Goal: Transaction & Acquisition: Purchase product/service

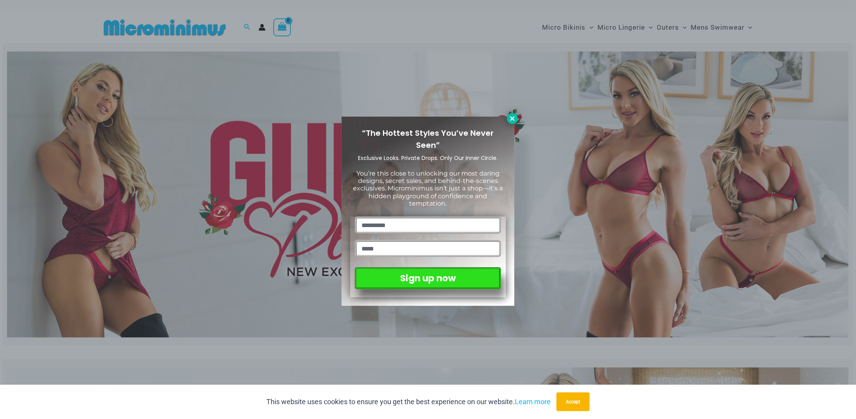
click at [515, 116] on icon at bounding box center [512, 118] width 7 height 7
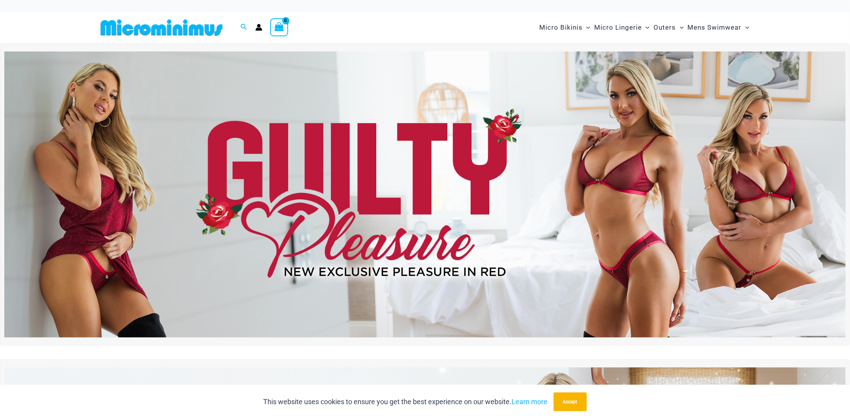
click at [260, 24] on icon "Account icon link" at bounding box center [259, 27] width 7 height 7
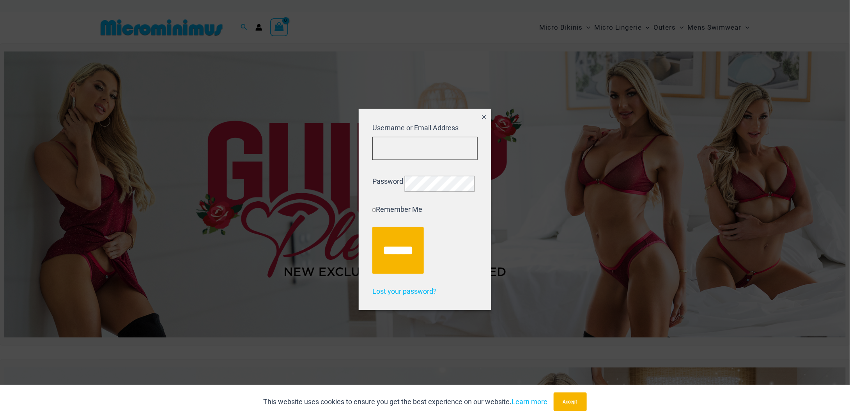
click at [399, 143] on input "Username or Email Address" at bounding box center [425, 148] width 105 height 23
click at [423, 137] on input "Username or Email Address" at bounding box center [425, 148] width 105 height 23
type input "**********"
click at [373, 227] on input "******" at bounding box center [398, 250] width 51 height 47
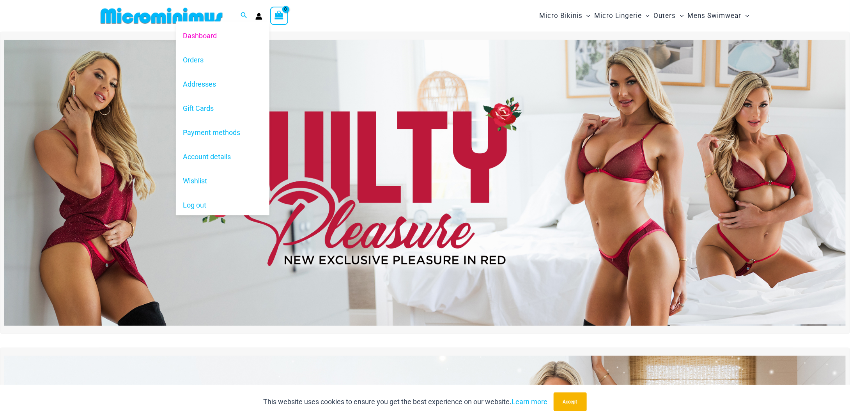
click at [257, 21] on div "Dashboard Orders Addresses Gift Cards Payment methods Account details Wishlist …" at bounding box center [259, 16] width 7 height 12
click at [258, 19] on icon "Account icon link" at bounding box center [259, 17] width 7 height 3
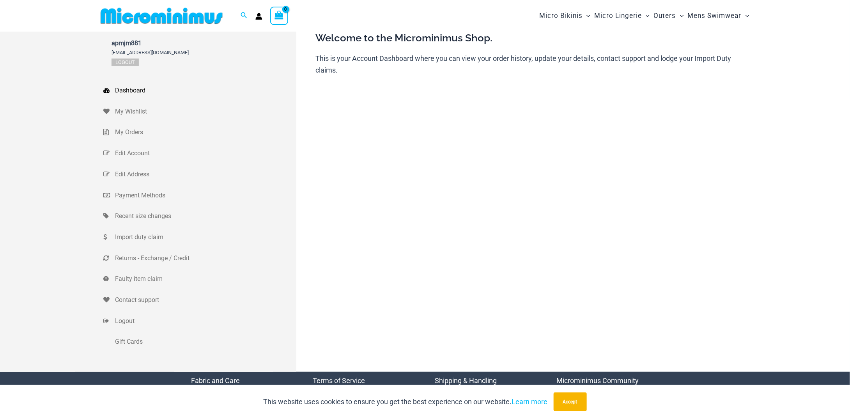
click at [146, 12] on img at bounding box center [162, 16] width 128 height 18
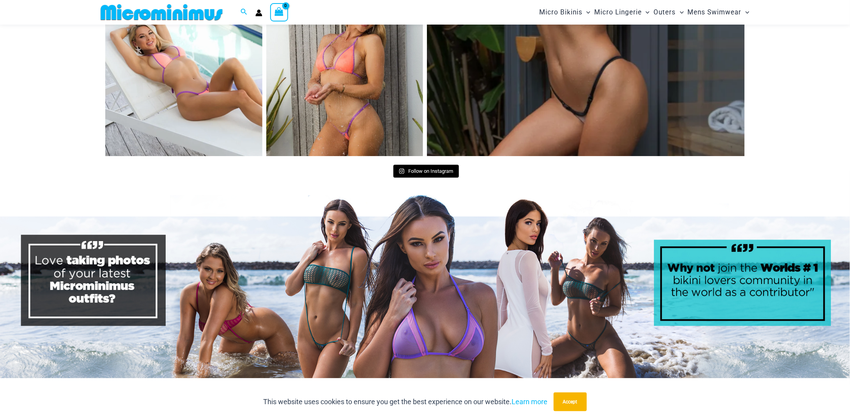
scroll to position [4047, 0]
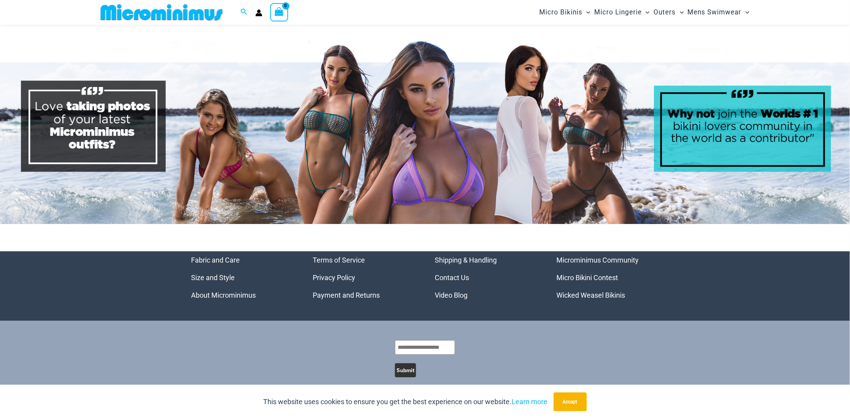
click at [467, 291] on link "Video Blog" at bounding box center [451, 295] width 33 height 8
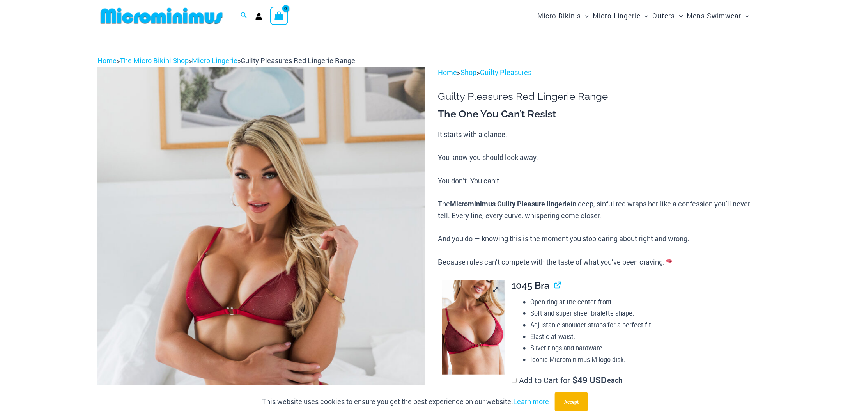
click at [487, 284] on img at bounding box center [473, 327] width 63 height 94
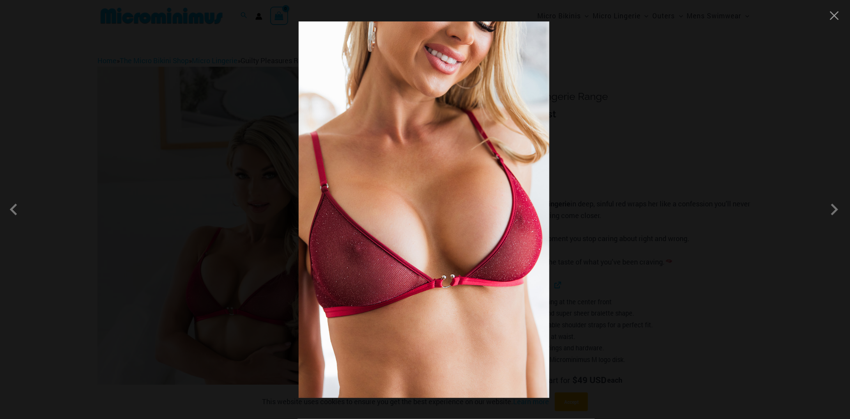
click at [652, 243] on div at bounding box center [425, 209] width 850 height 419
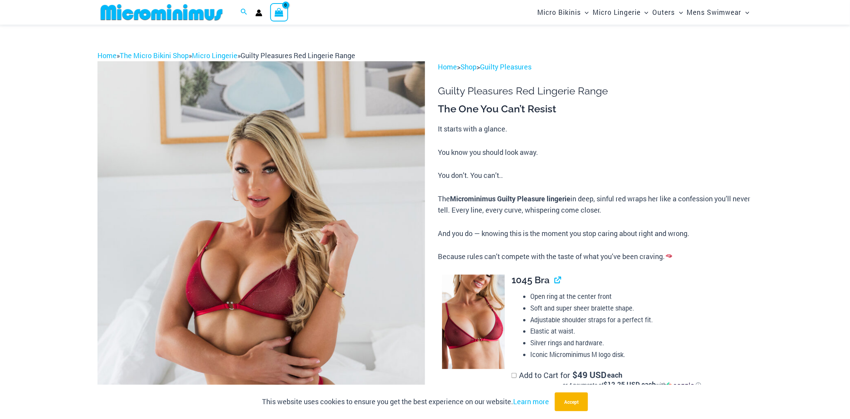
scroll to position [267, 0]
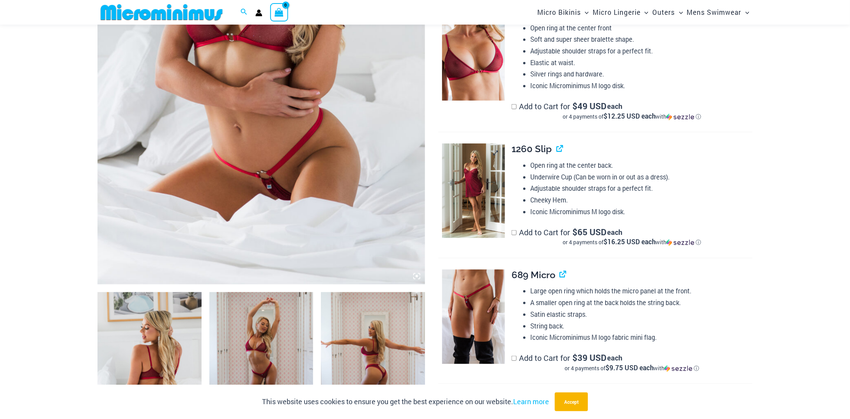
click at [488, 173] on img at bounding box center [473, 191] width 63 height 94
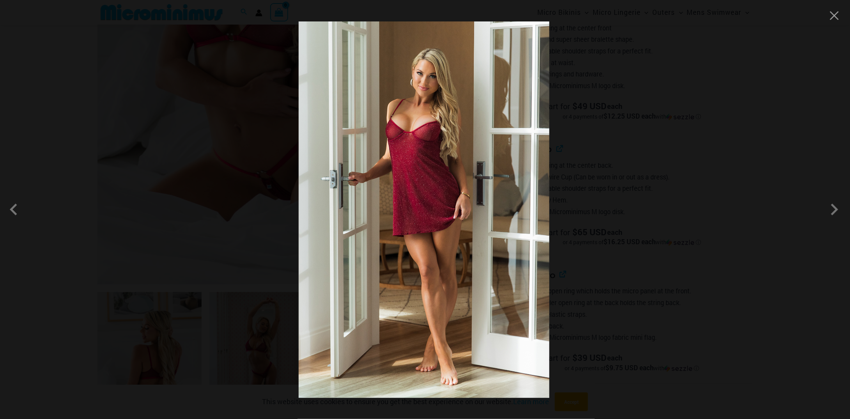
click at [604, 167] on div at bounding box center [425, 209] width 850 height 419
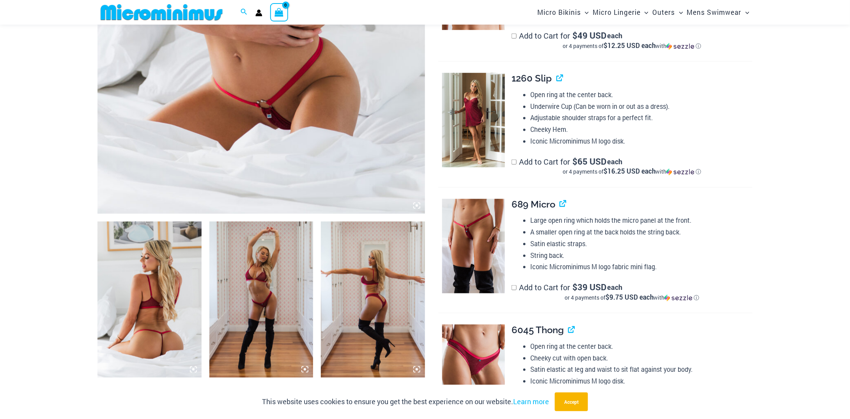
scroll to position [423, 0]
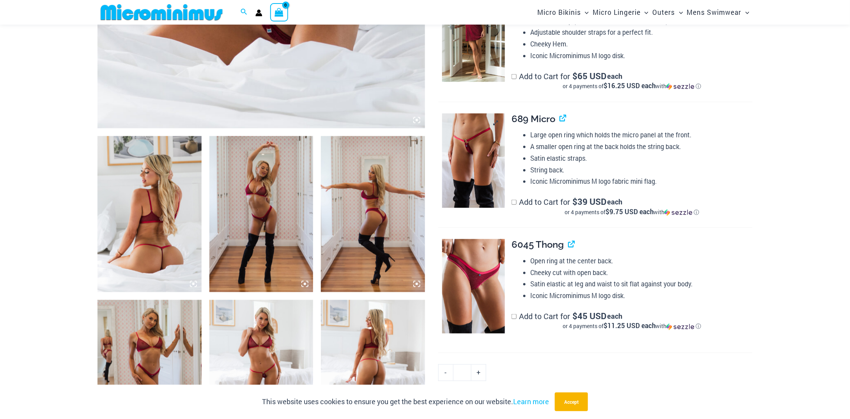
click at [501, 182] on img at bounding box center [473, 161] width 63 height 94
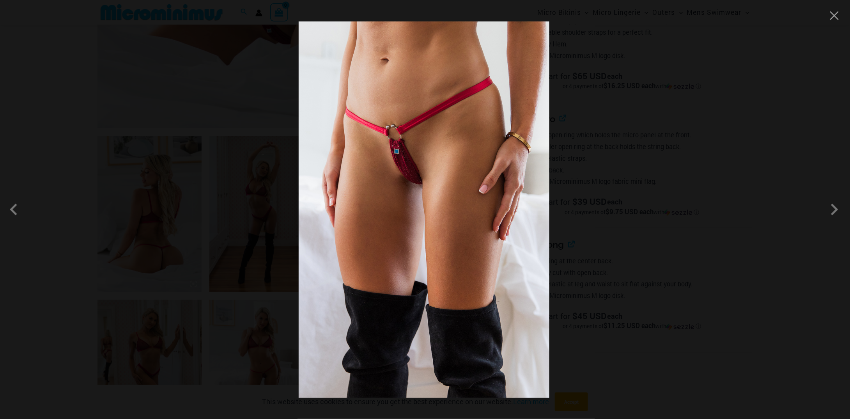
click at [638, 169] on div at bounding box center [425, 209] width 850 height 419
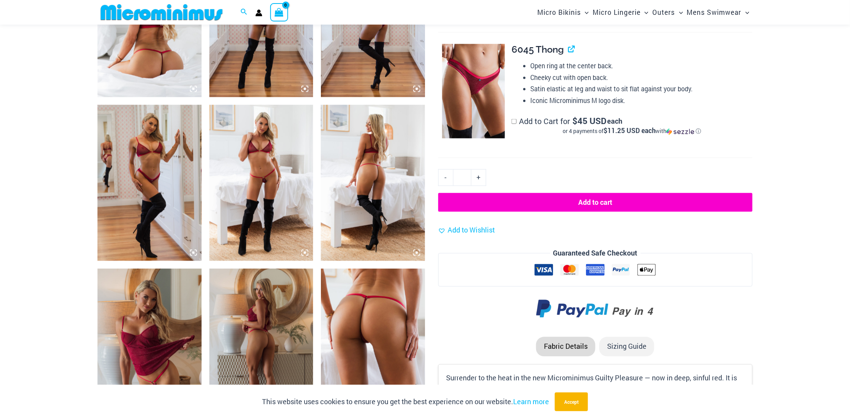
scroll to position [891, 0]
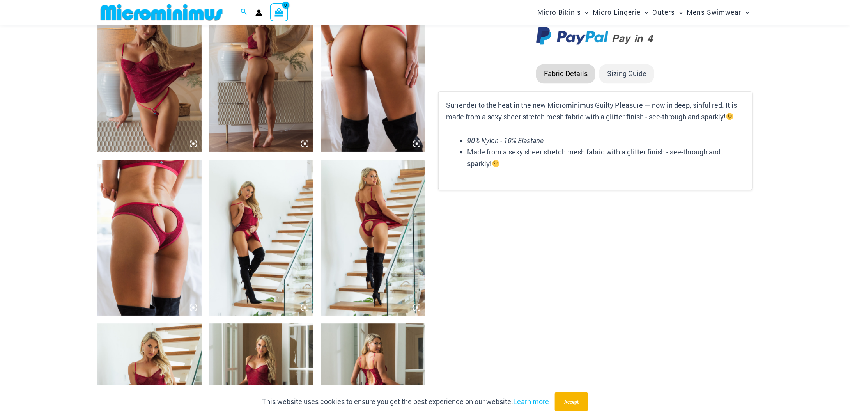
click at [267, 209] on img at bounding box center [261, 238] width 104 height 156
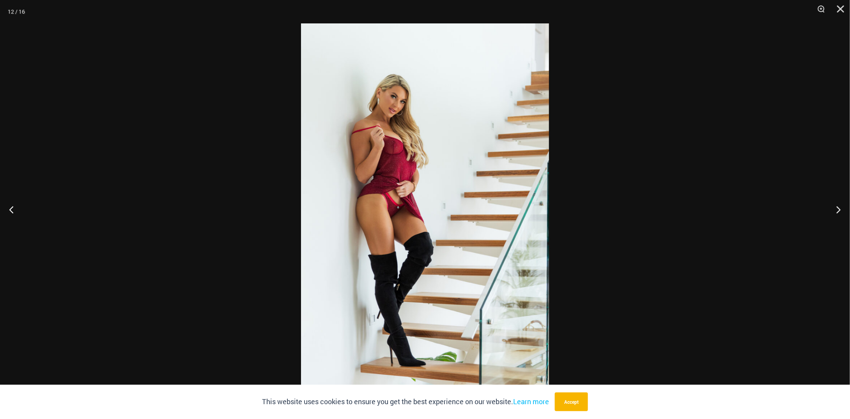
click at [211, 206] on div at bounding box center [425, 209] width 850 height 419
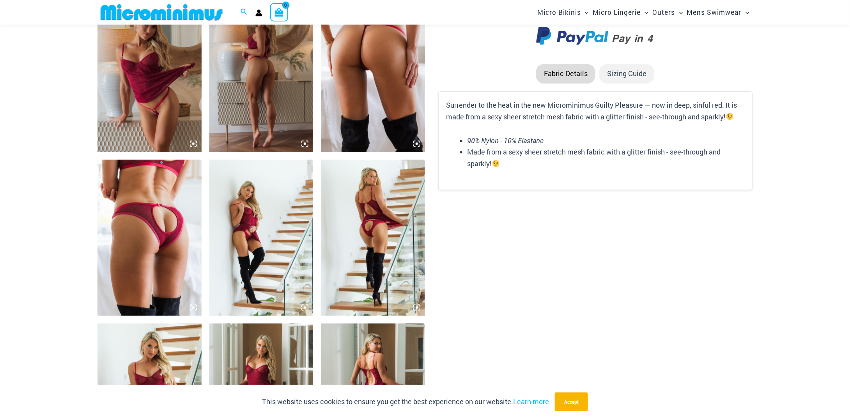
click at [342, 200] on img at bounding box center [373, 238] width 104 height 156
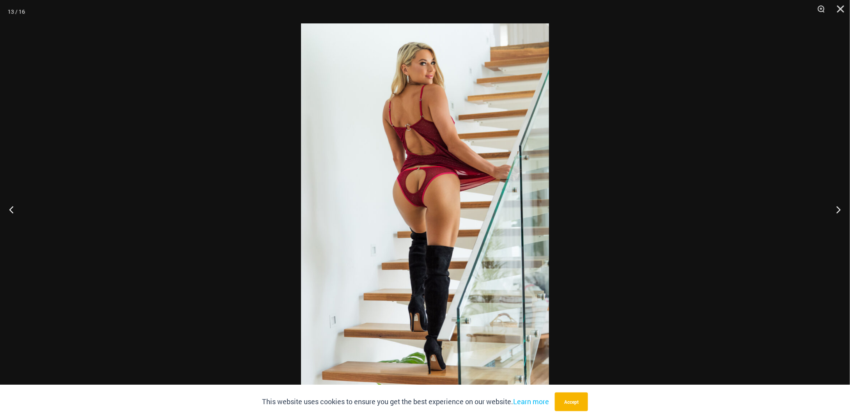
click at [247, 200] on div at bounding box center [425, 209] width 850 height 419
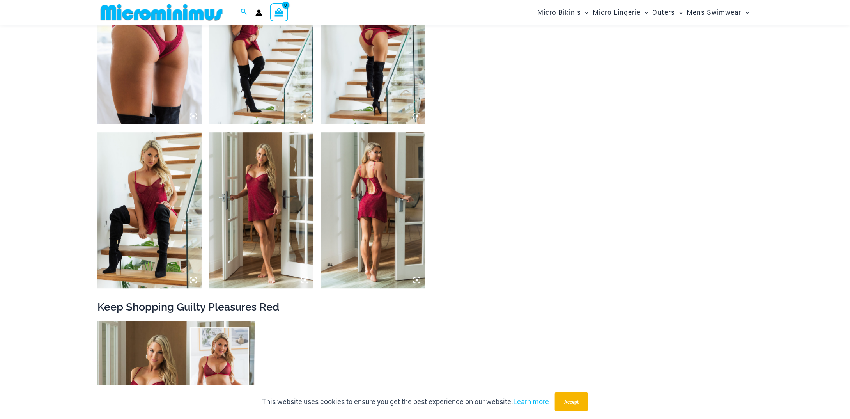
scroll to position [1086, 0]
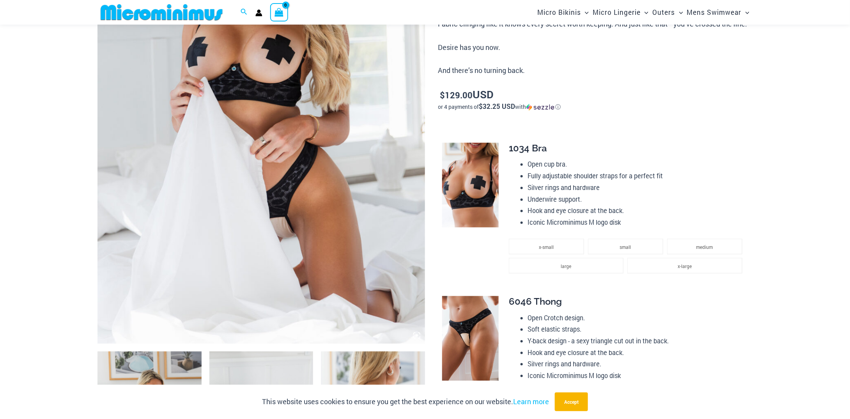
scroll to position [228, 0]
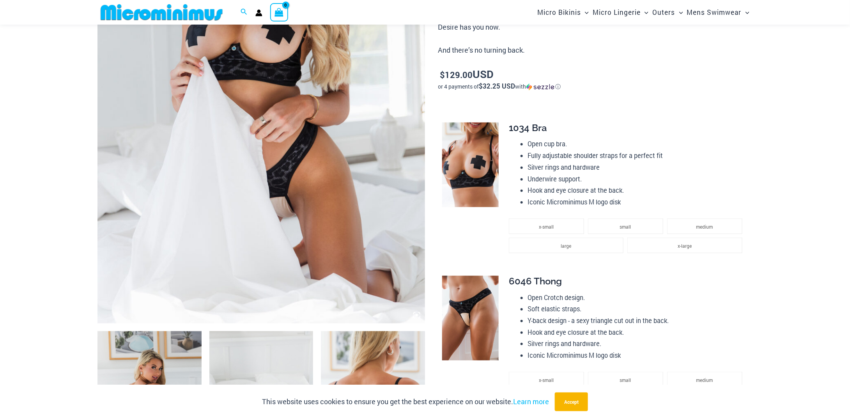
click at [470, 179] on img at bounding box center [470, 164] width 57 height 85
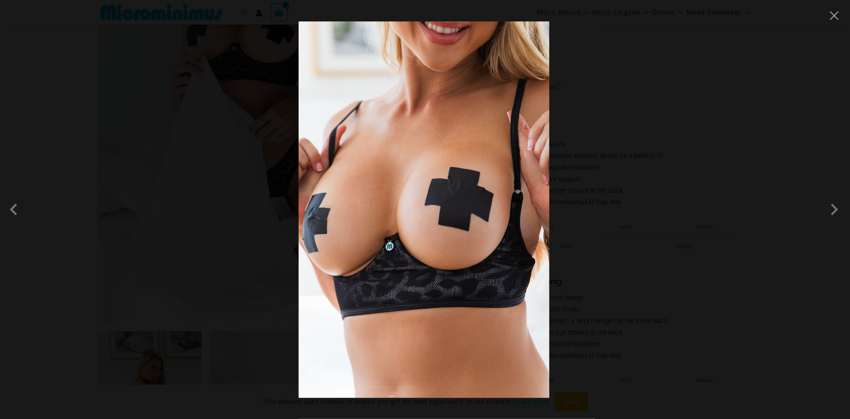
click at [673, 145] on div at bounding box center [425, 209] width 850 height 419
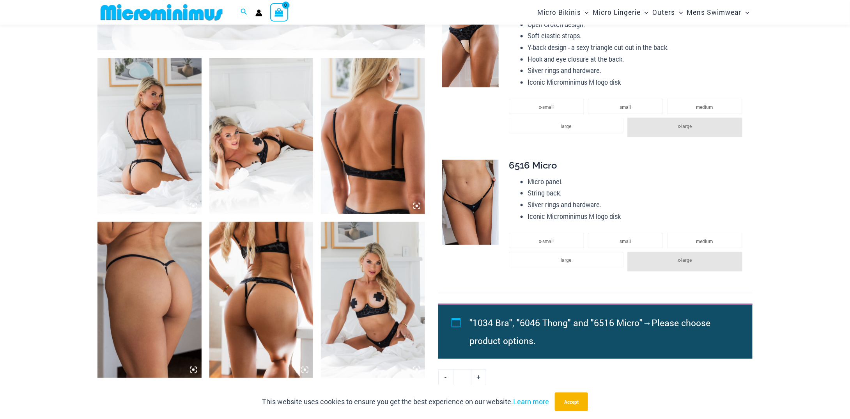
scroll to position [774, 0]
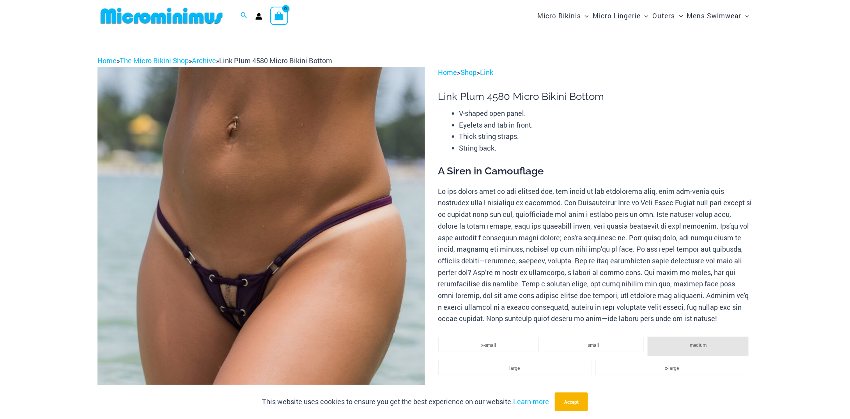
click at [213, 280] on img at bounding box center [262, 313] width 328 height 492
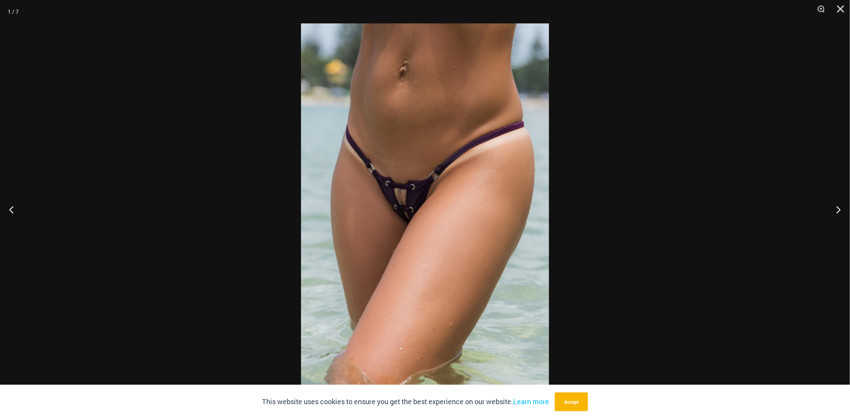
click at [370, 252] on img at bounding box center [425, 209] width 248 height 372
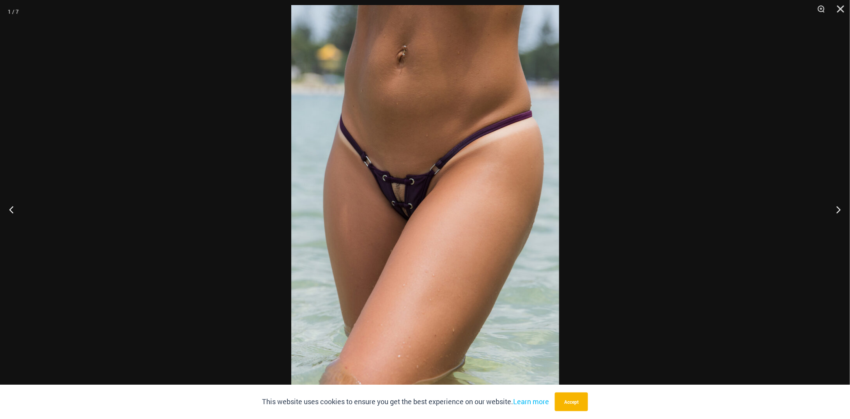
click at [629, 192] on div at bounding box center [425, 209] width 850 height 419
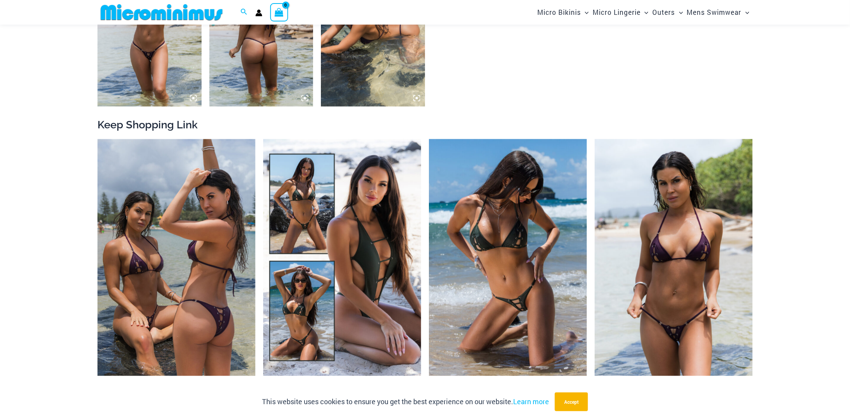
scroll to position [774, 0]
